Goal: Task Accomplishment & Management: Manage account settings

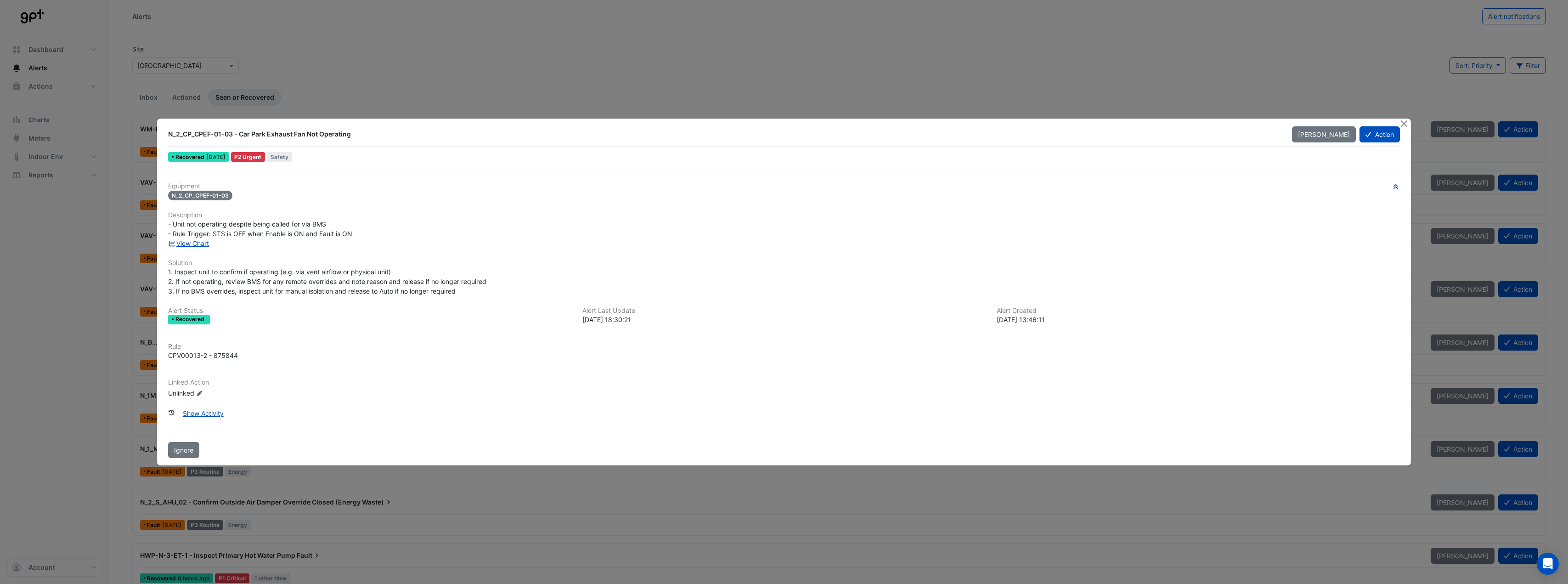
click at [393, 32] on ngb-modal-window "N_2_CP_CPEF-01-03 - Car Park Exhaust Fan Not Operating Mark Unseen Action Recov…" at bounding box center [784, 292] width 1568 height 584
click at [1404, 122] on button "Close" at bounding box center [1404, 124] width 10 height 10
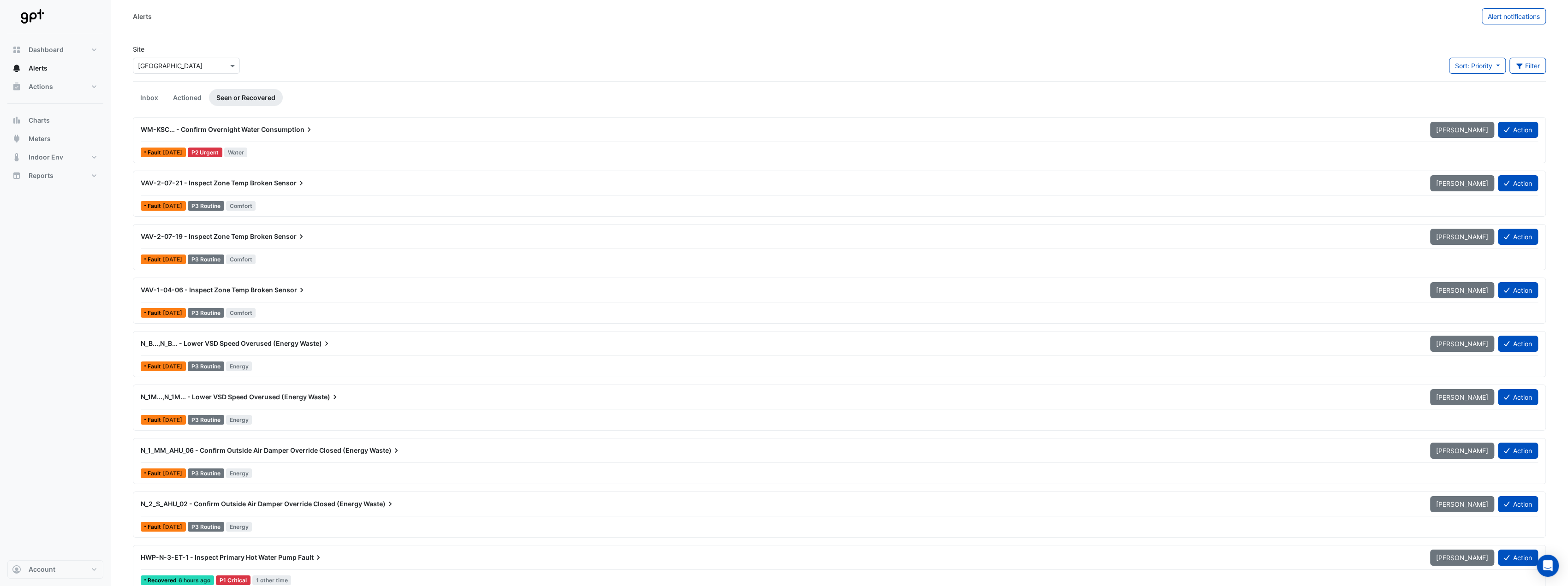
click at [289, 128] on span "Consumption" at bounding box center [287, 129] width 53 height 9
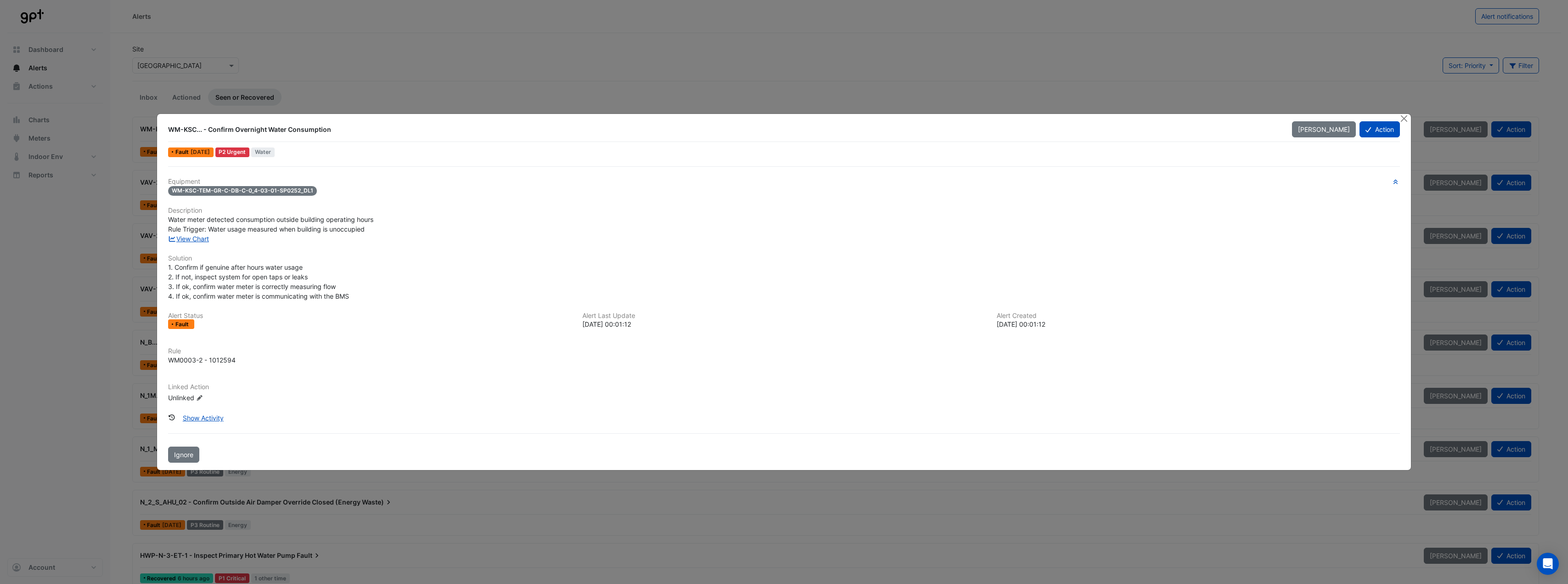
click at [194, 129] on div "WM-KSC... - Confirm Overnight Water Consumption" at bounding box center [724, 129] width 1113 height 9
click at [188, 237] on link "View Chart" at bounding box center [188, 239] width 41 height 8
click at [1331, 131] on span "Mark Unseen" at bounding box center [1323, 129] width 52 height 8
click at [1322, 128] on span "Mark Seen" at bounding box center [1334, 129] width 32 height 8
click at [1404, 116] on button "Close" at bounding box center [1404, 119] width 10 height 10
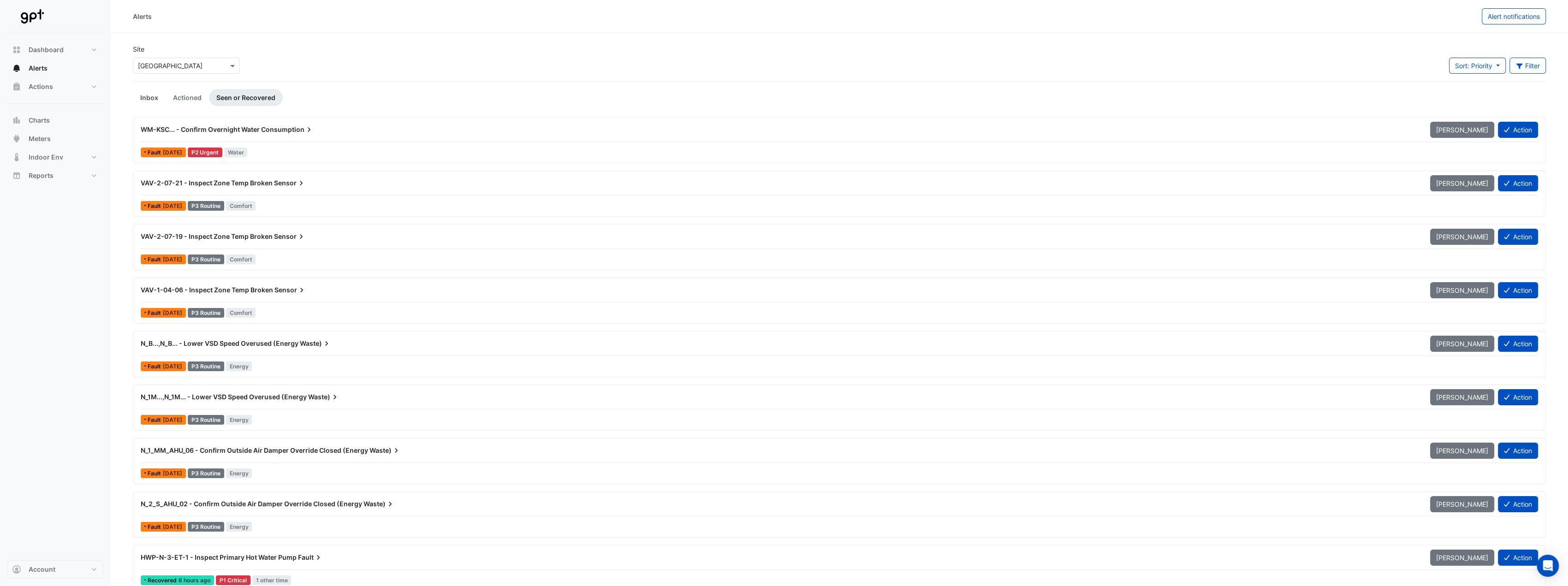
click at [161, 95] on link "Inbox" at bounding box center [149, 98] width 33 height 17
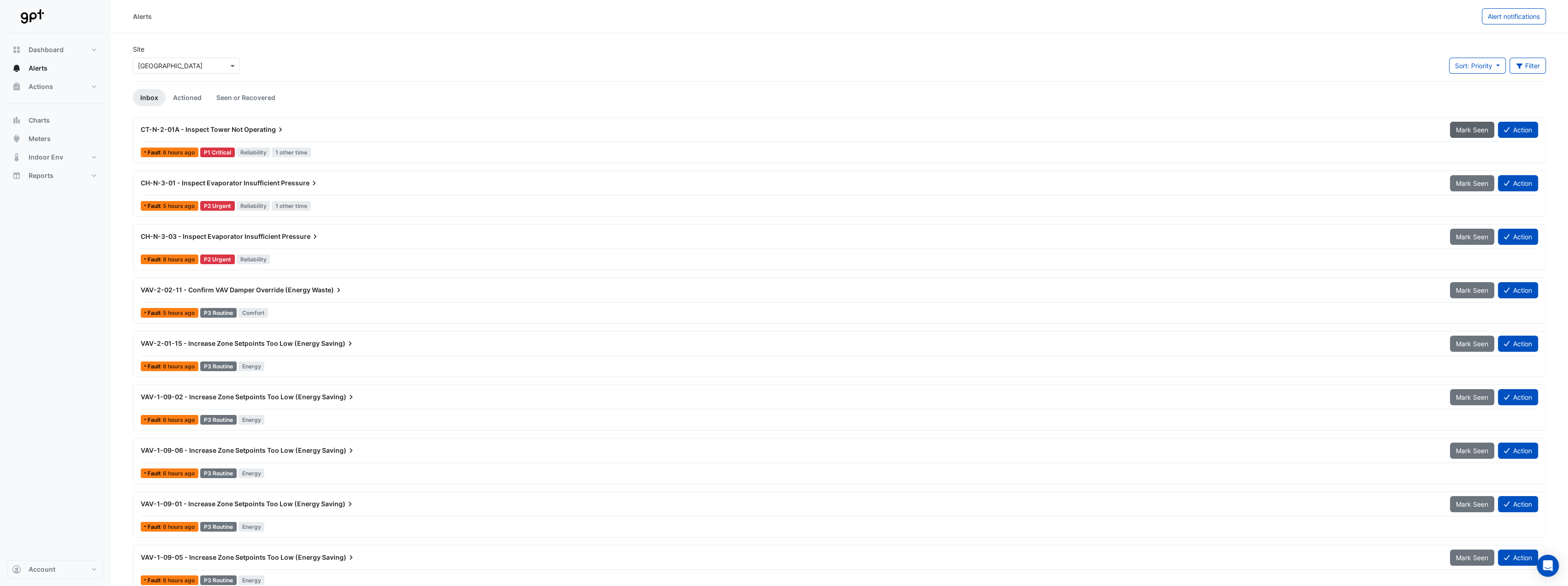
click at [1474, 133] on span "Mark Seen" at bounding box center [1471, 130] width 32 height 8
click at [349, 178] on div "CH-N-3-03 - Inspect Evaporator Insufficient Pressure" at bounding box center [789, 183] width 1298 height 9
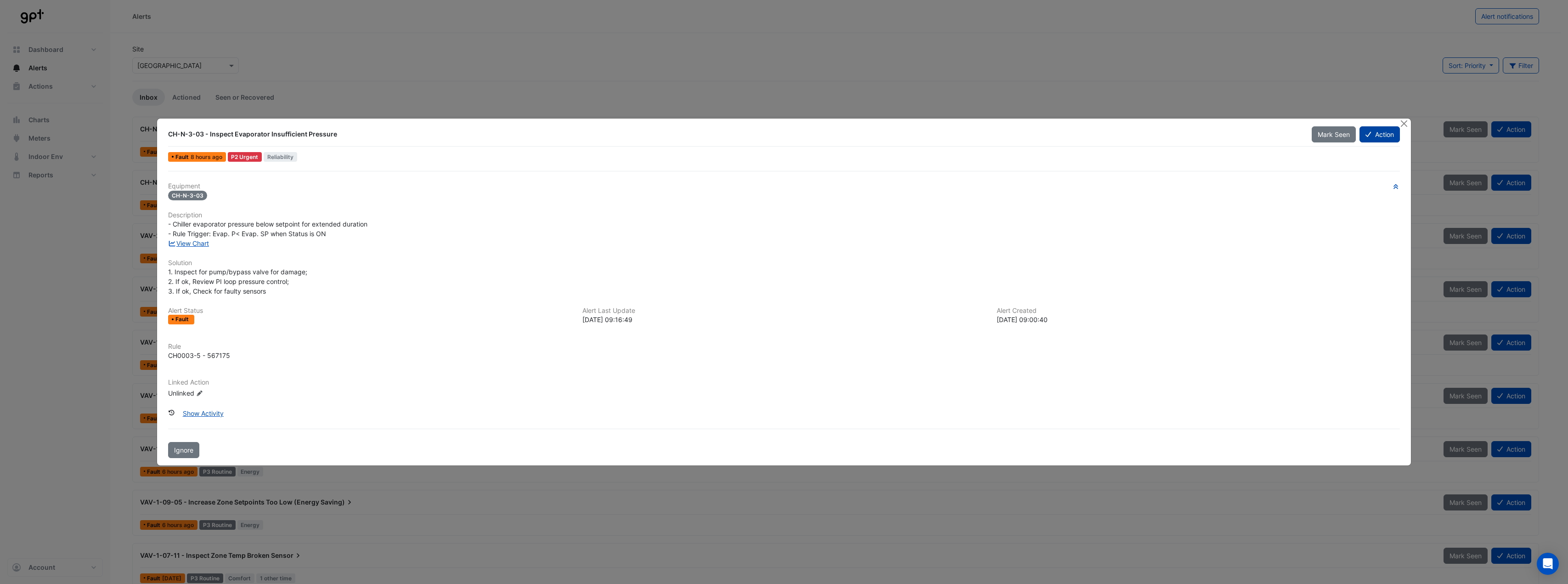
click at [1382, 132] on button "Action" at bounding box center [1379, 134] width 40 height 16
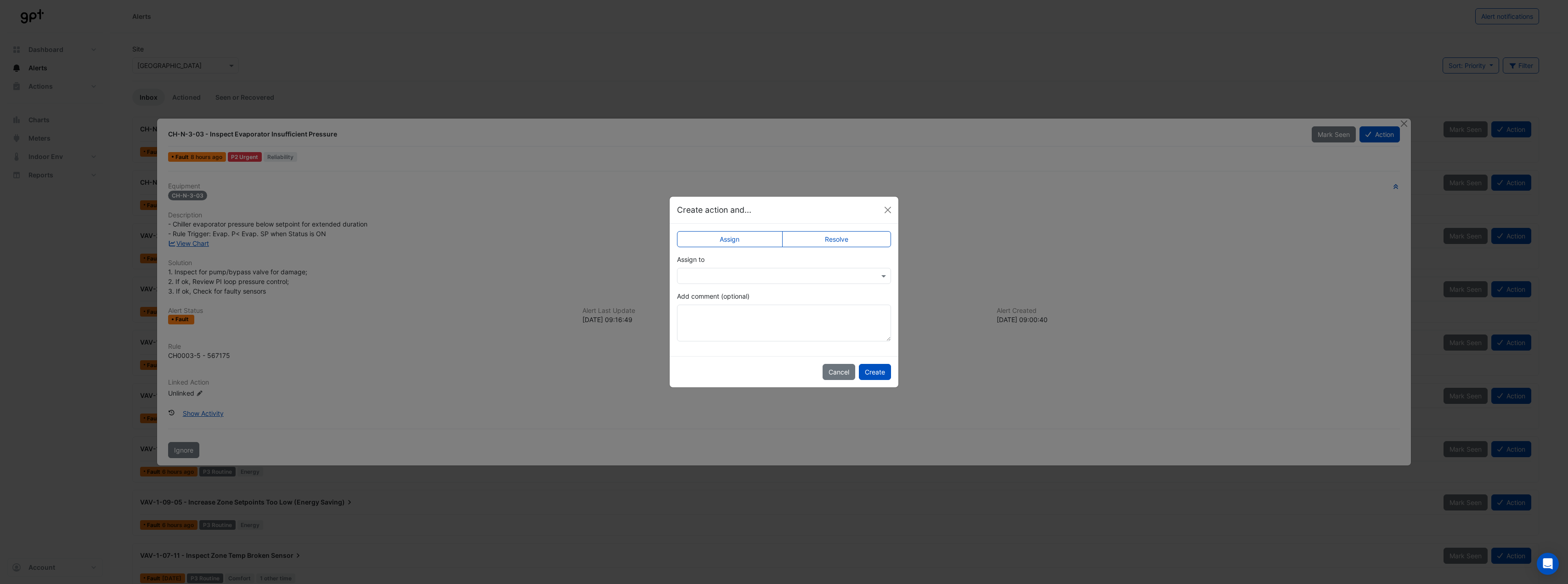
click at [817, 239] on label "Resolve" at bounding box center [837, 239] width 110 height 16
click at [745, 241] on label "Assign" at bounding box center [730, 239] width 106 height 16
click at [761, 282] on div at bounding box center [784, 276] width 214 height 16
click at [724, 375] on div "Ryan Fyfe" at bounding box center [744, 376] width 134 height 13
click at [796, 317] on textarea "Add comment (optional)" at bounding box center [784, 323] width 214 height 37
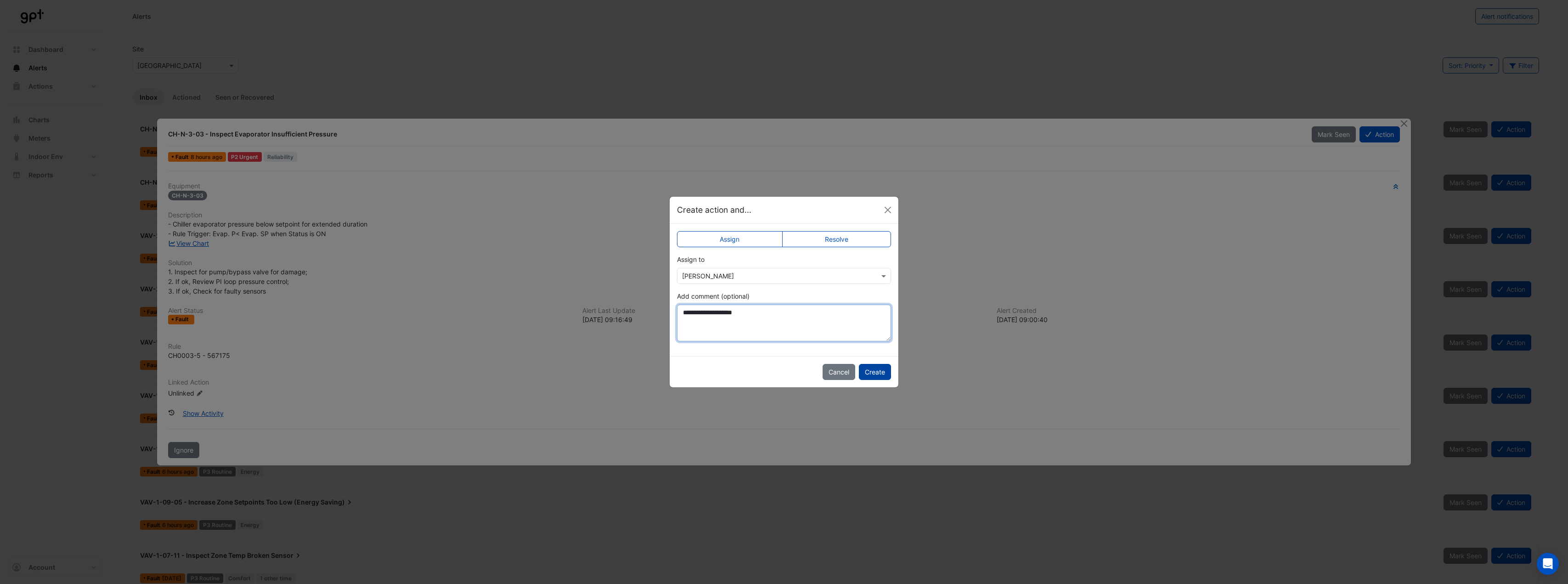
type textarea "**********"
click at [877, 371] on button "Create" at bounding box center [875, 372] width 32 height 16
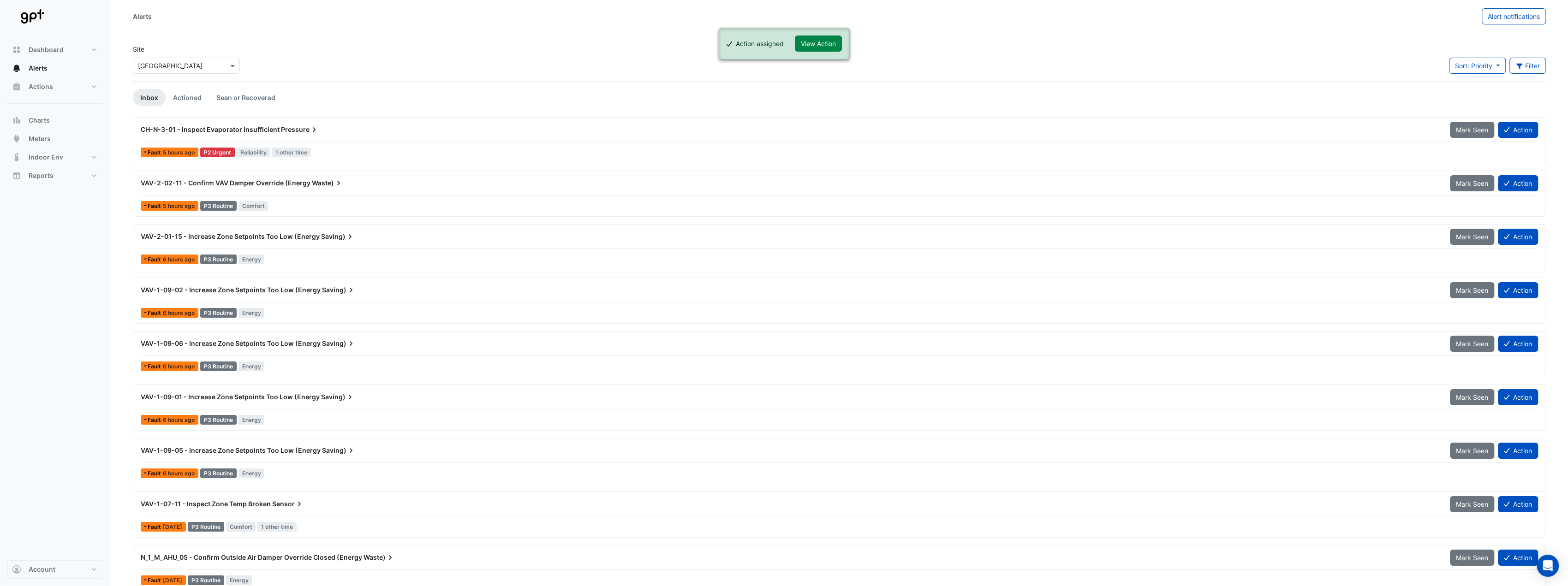
click at [405, 132] on div "CH-N-3-01 - Inspect Evaporator Insufficient Pressure" at bounding box center [789, 129] width 1298 height 9
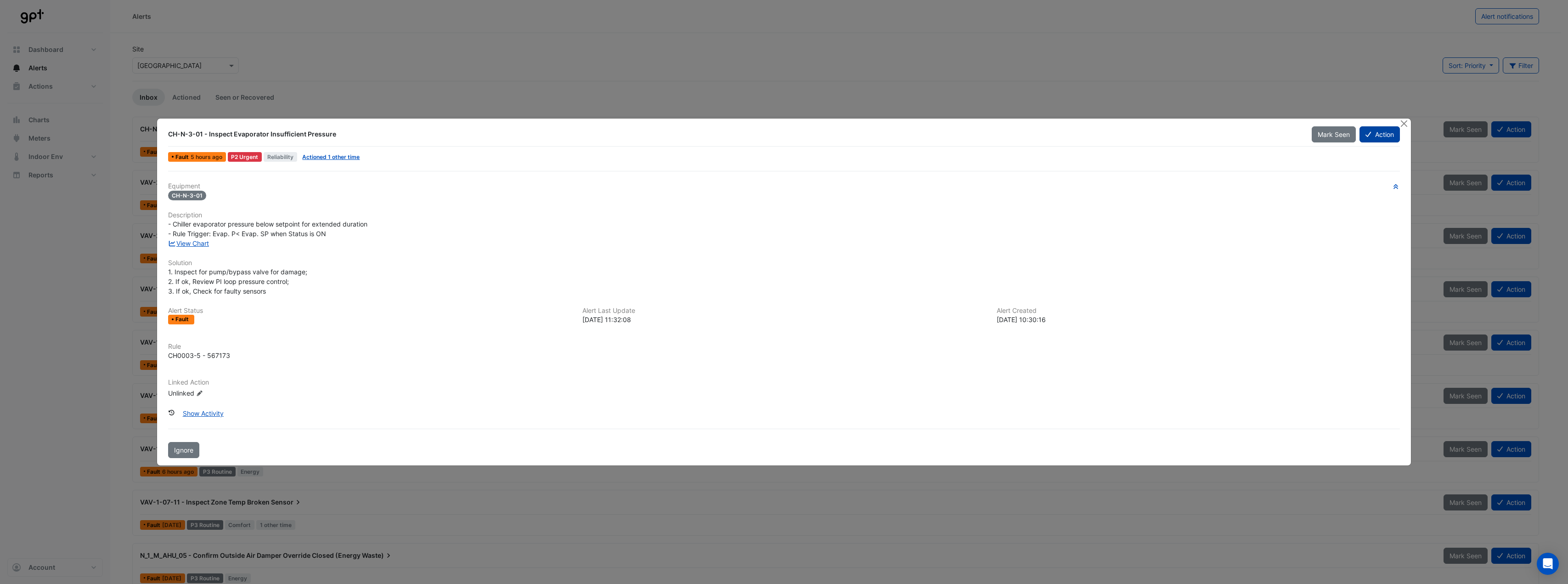
click at [1397, 130] on button "Action" at bounding box center [1379, 134] width 40 height 16
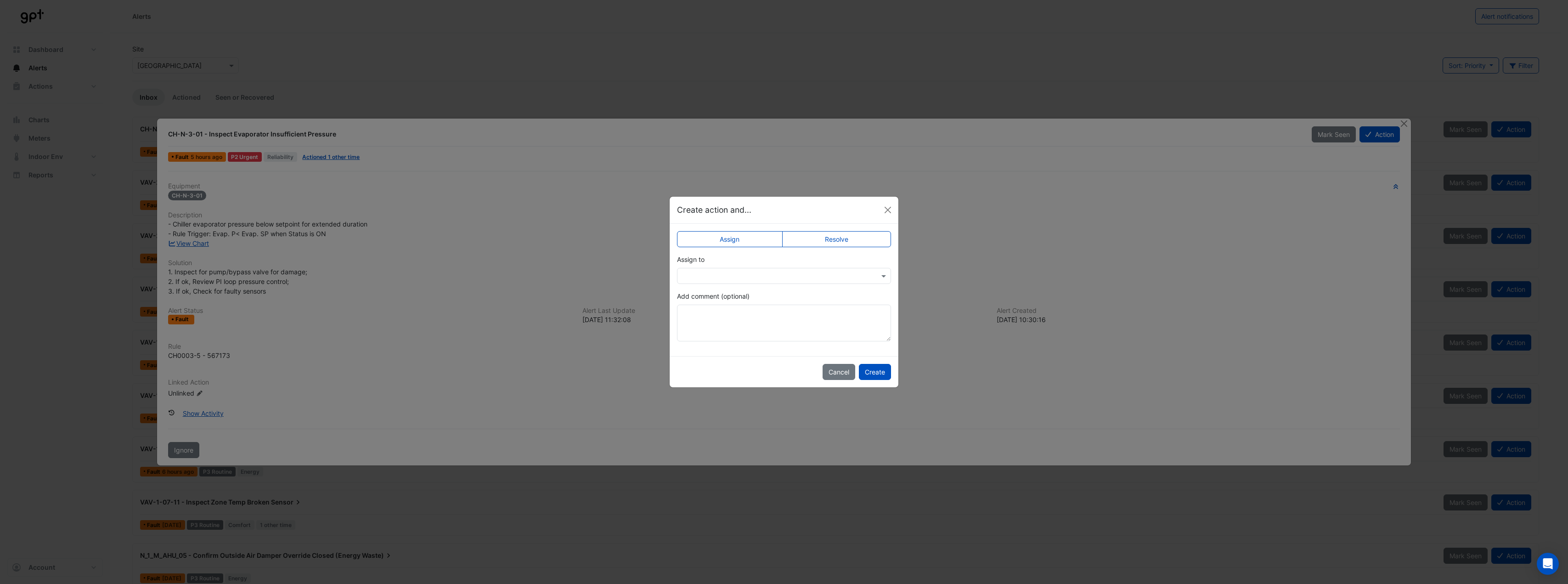
click at [798, 273] on input "text" at bounding box center [774, 276] width 186 height 10
click at [720, 373] on span "Ryan Fyfe" at bounding box center [718, 375] width 52 height 8
click at [738, 319] on textarea "Add comment (optional)" at bounding box center [784, 323] width 214 height 37
paste textarea "**********"
type textarea "**********"
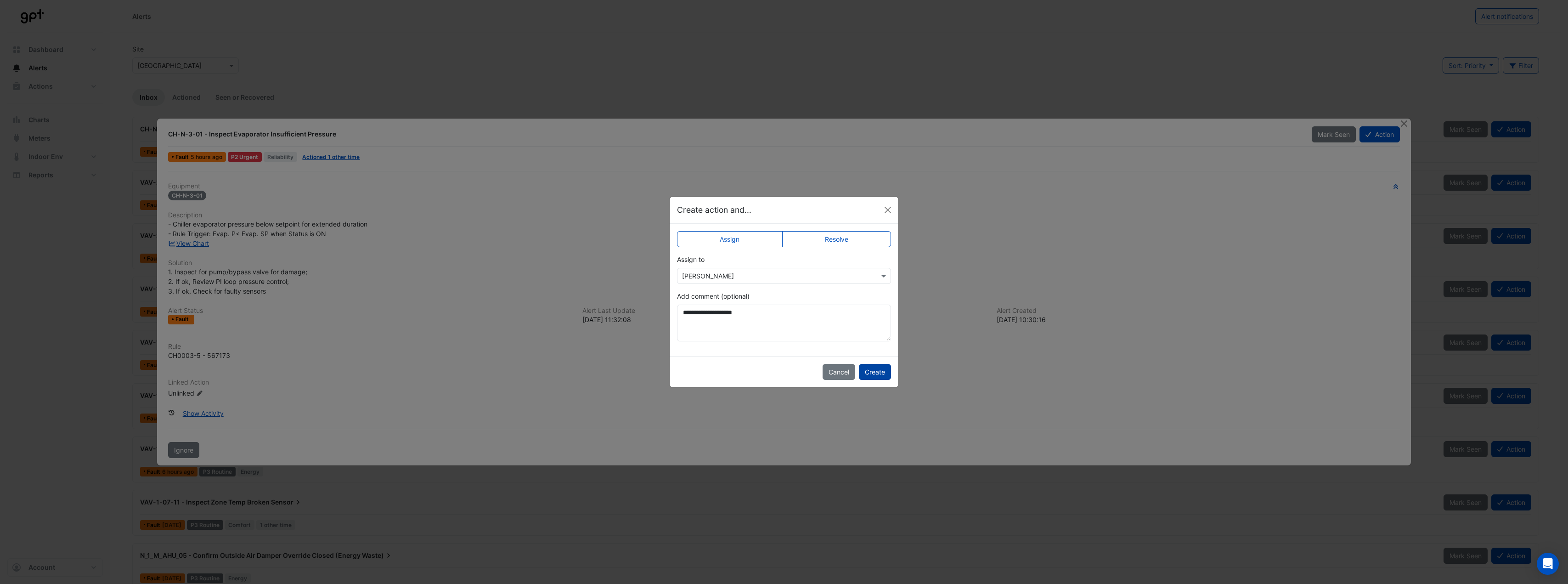
click at [877, 368] on button "Create" at bounding box center [875, 372] width 32 height 16
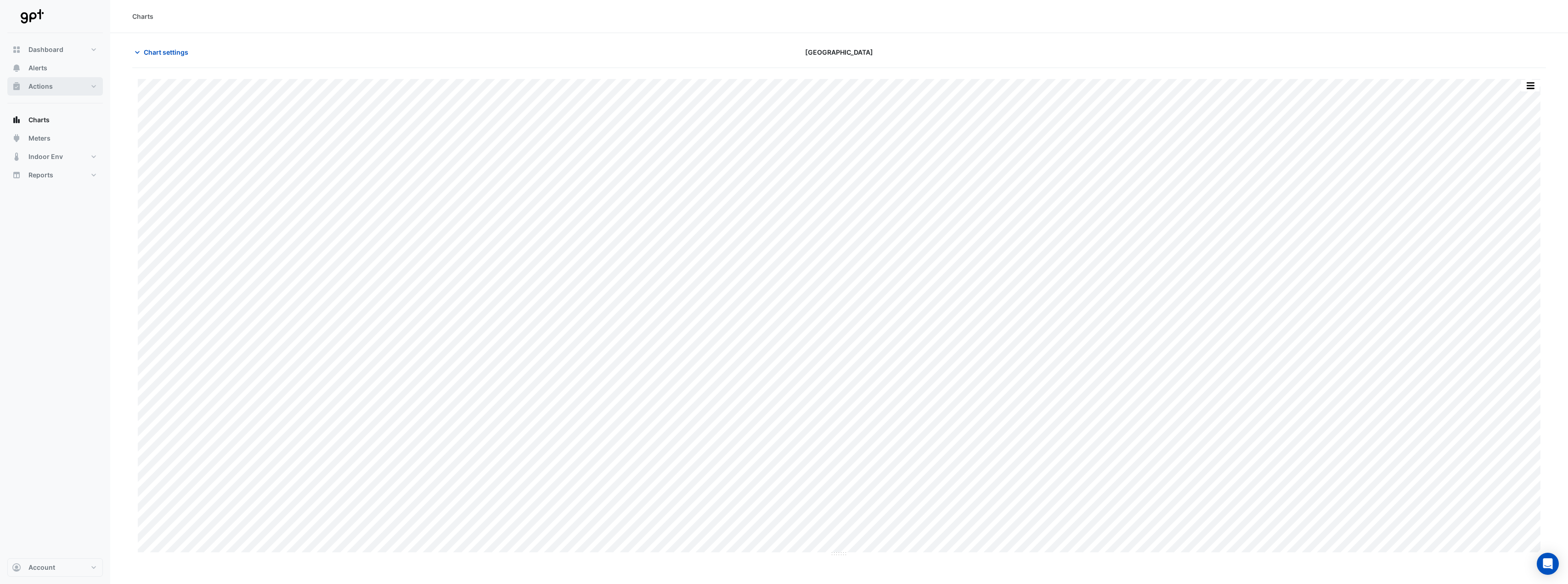
click at [93, 89] on button "Actions" at bounding box center [55, 86] width 96 height 18
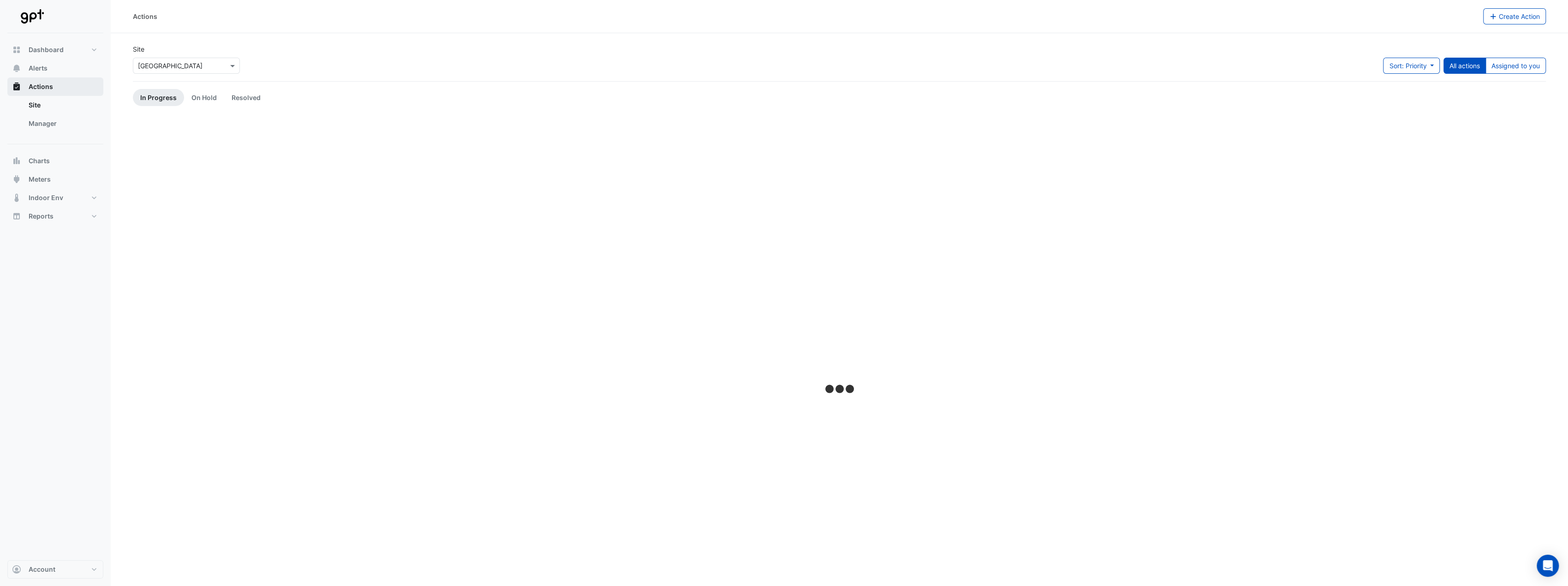
click at [93, 89] on button "Actions" at bounding box center [55, 87] width 96 height 18
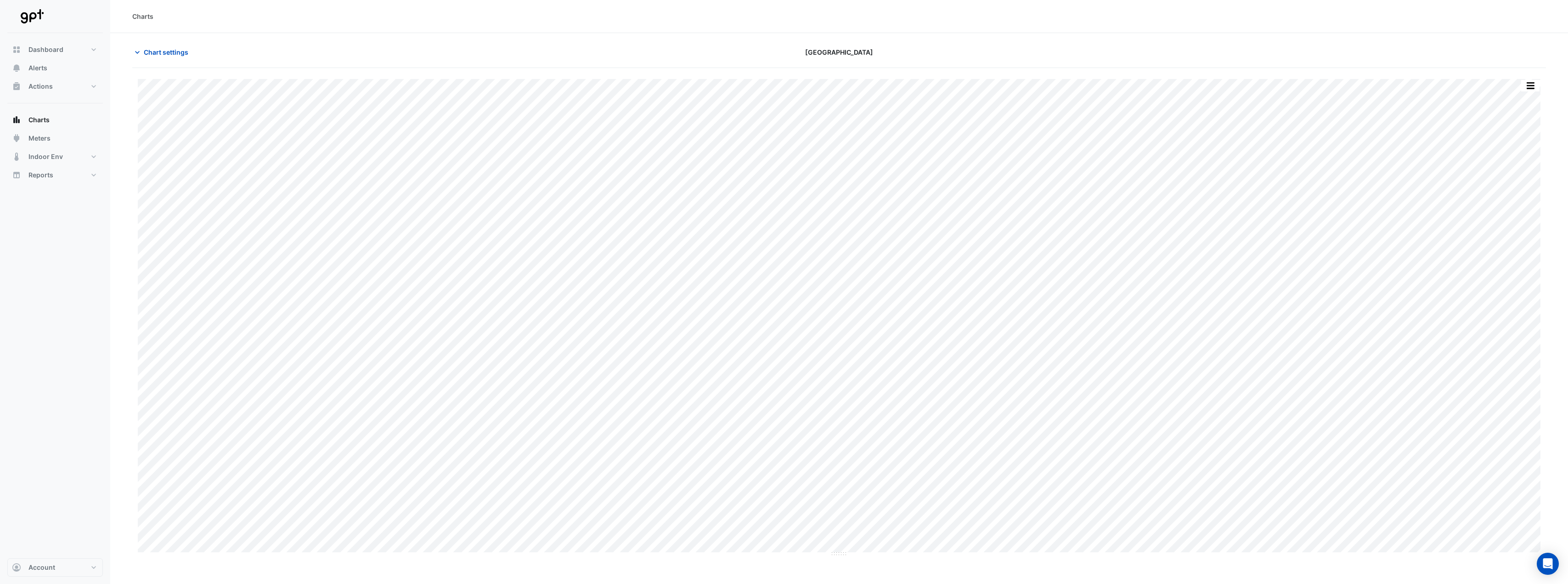
click at [183, 43] on section "Chart settings [GEOGRAPHIC_DATA] Print Save as JPEG Save as PNG Pivot Data Tabl…" at bounding box center [839, 295] width 1458 height 524
click at [181, 53] on span "Chart settings" at bounding box center [166, 52] width 44 height 10
type input "**********"
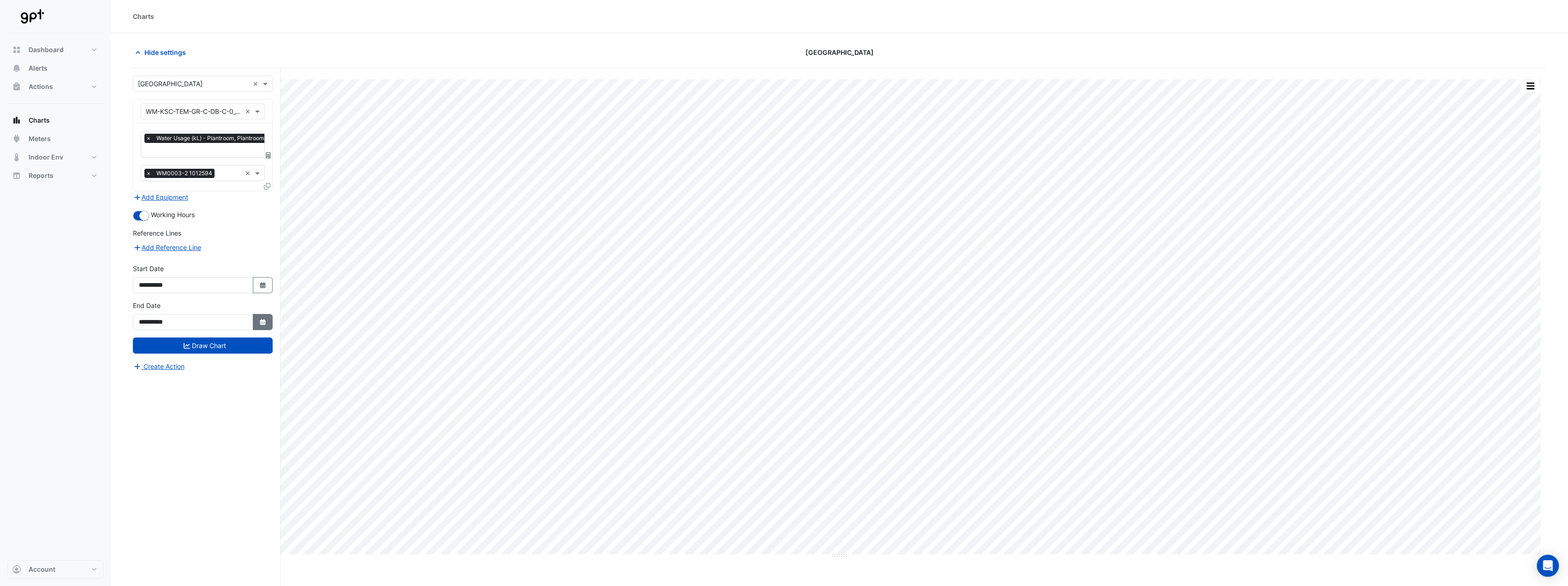
click at [259, 318] on fa-icon "Select Date" at bounding box center [263, 322] width 9 height 8
click at [191, 271] on div "25" at bounding box center [193, 270] width 15 height 15
type input "**********"
click at [197, 345] on button "Draw Chart" at bounding box center [202, 345] width 140 height 16
